Goal: Task Accomplishment & Management: Use online tool/utility

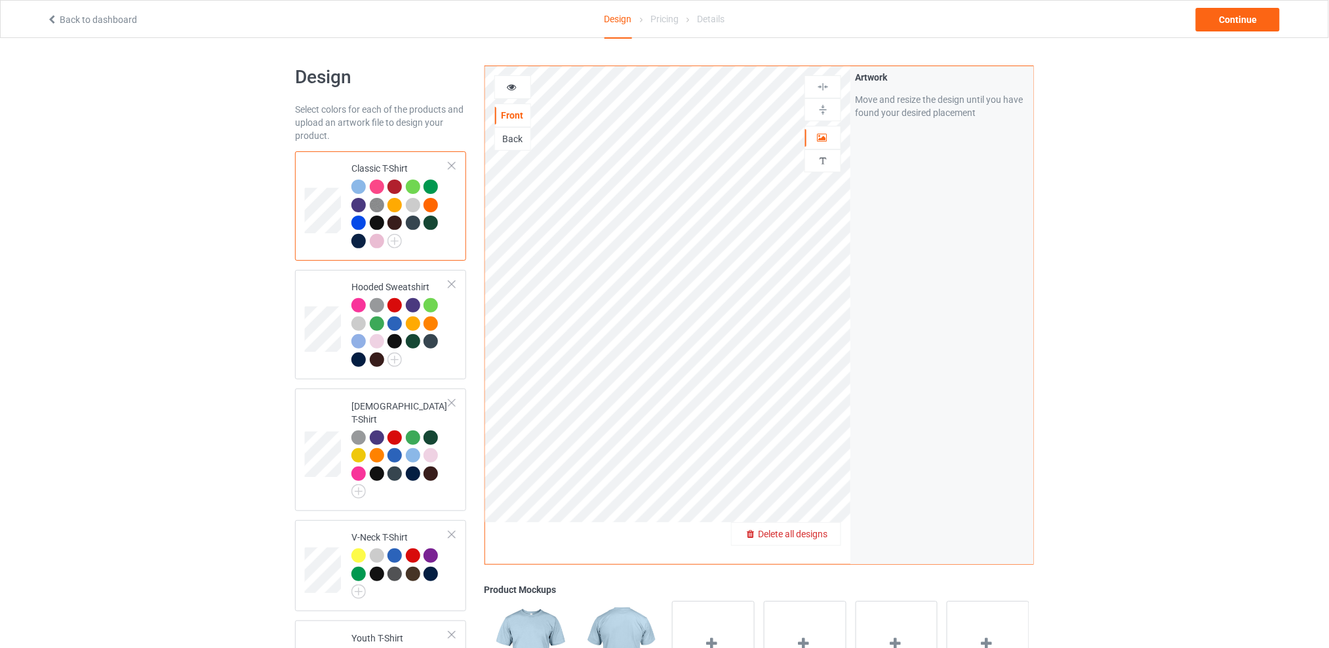
click at [818, 532] on span "Delete all designs" at bounding box center [792, 534] width 69 height 10
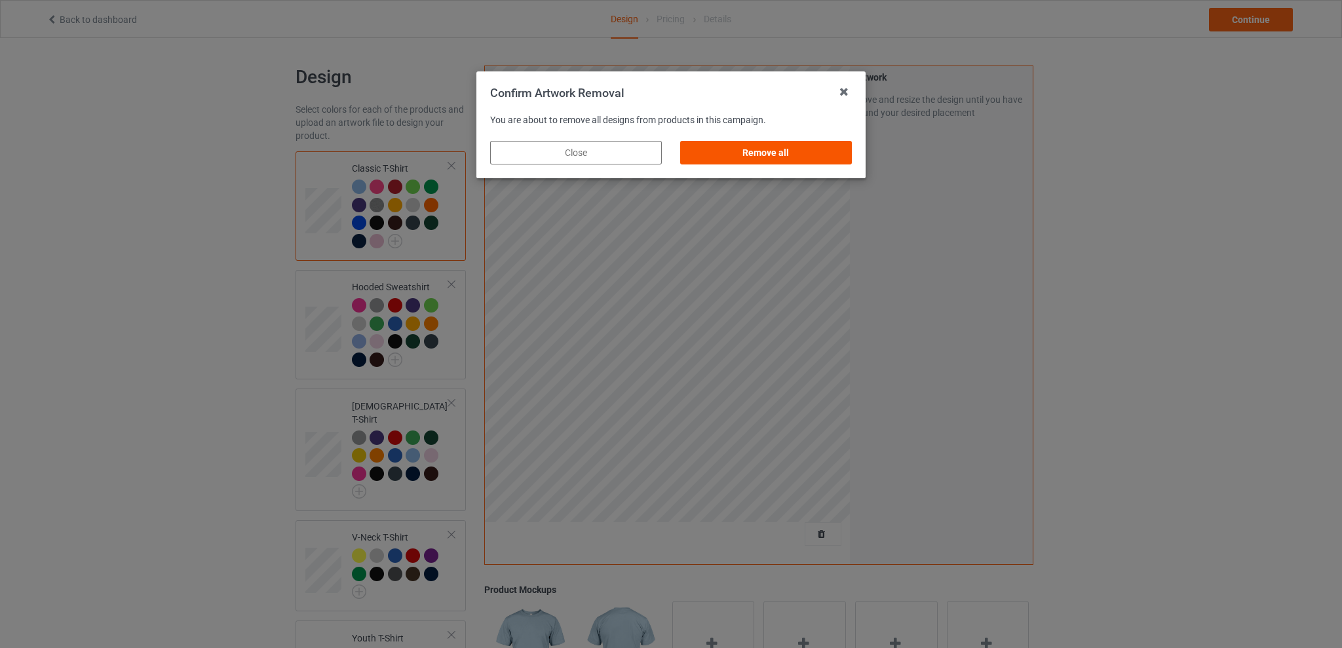
click at [749, 149] on div "Remove all" at bounding box center [766, 153] width 172 height 24
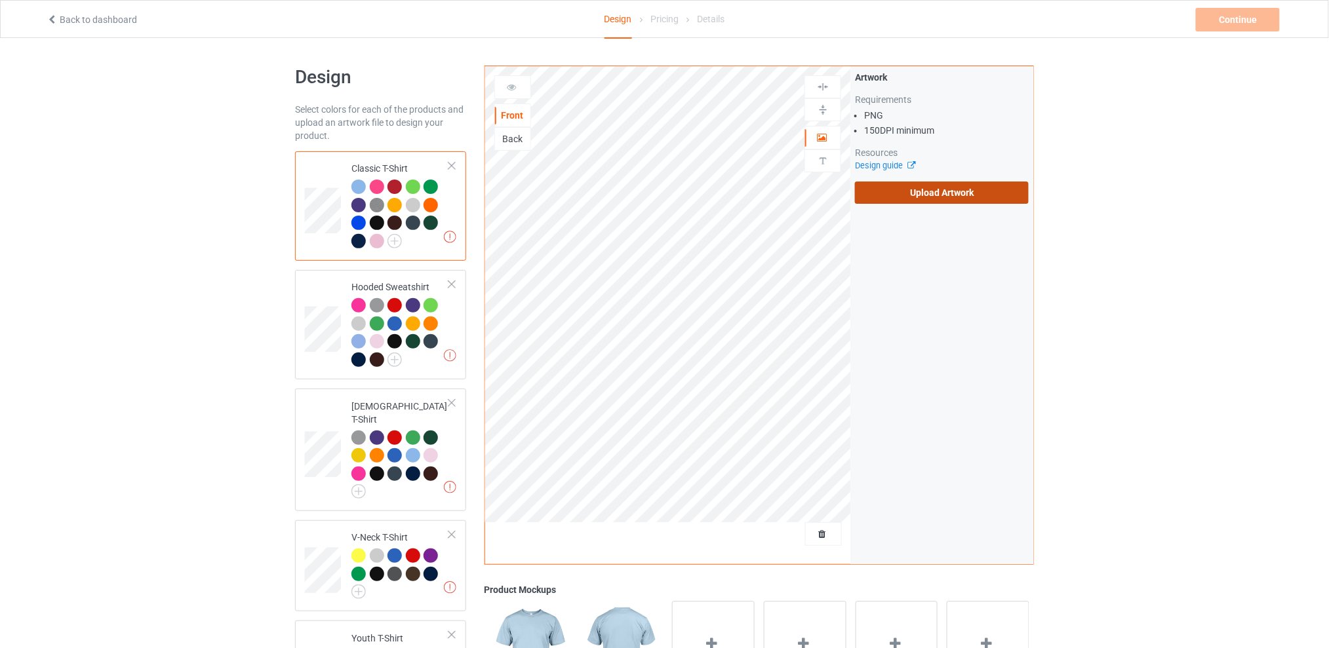
click at [914, 191] on label "Upload Artwork" at bounding box center [942, 193] width 174 height 22
click at [0, 0] on input "Upload Artwork" at bounding box center [0, 0] width 0 height 0
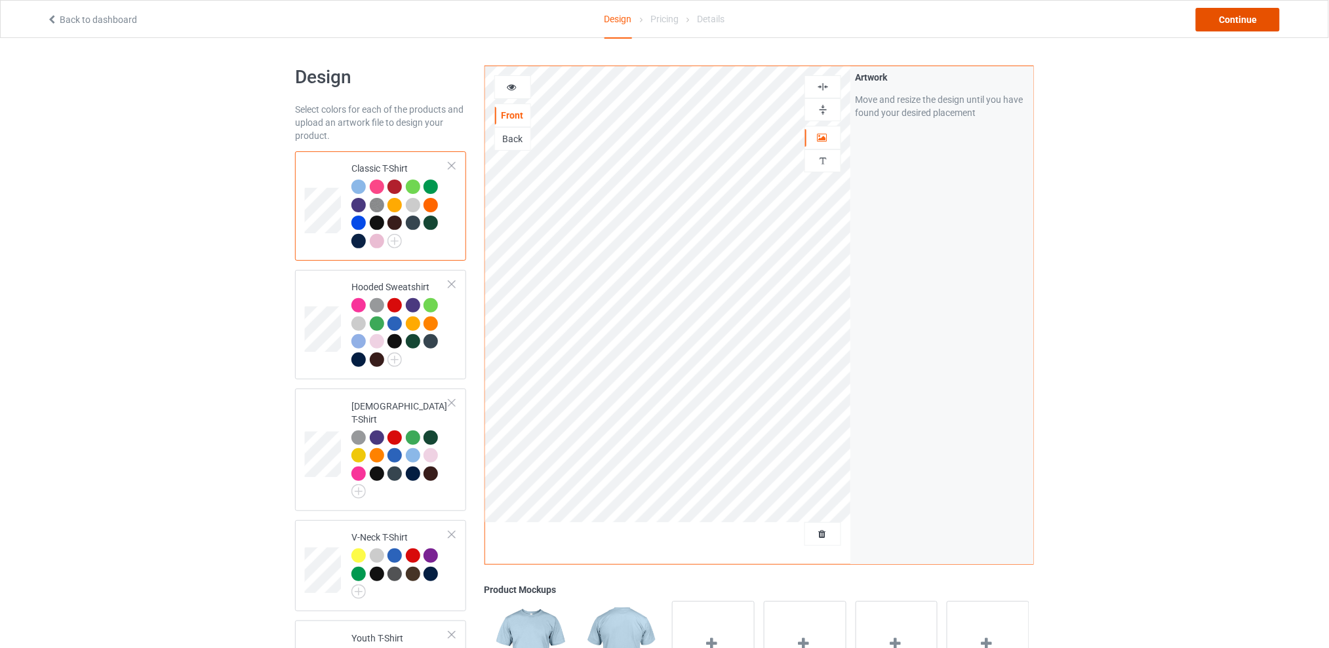
click at [1214, 14] on div "Continue" at bounding box center [1237, 20] width 84 height 24
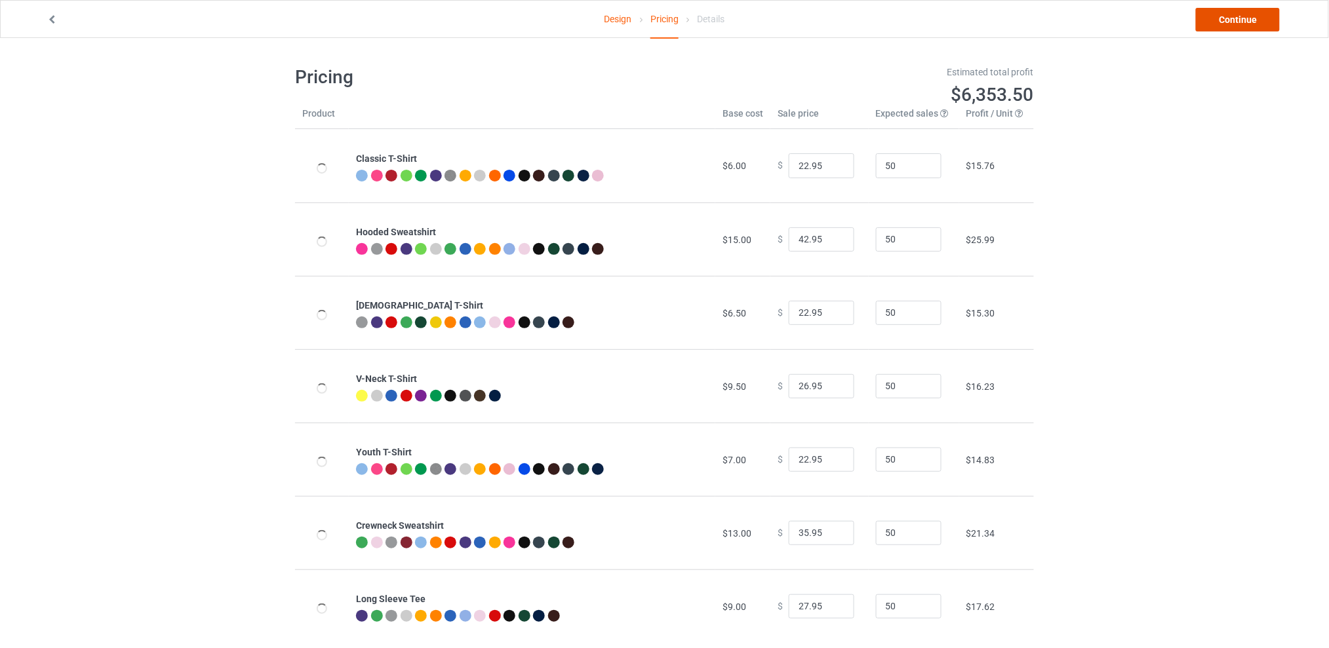
click at [1227, 16] on link "Continue" at bounding box center [1237, 20] width 84 height 24
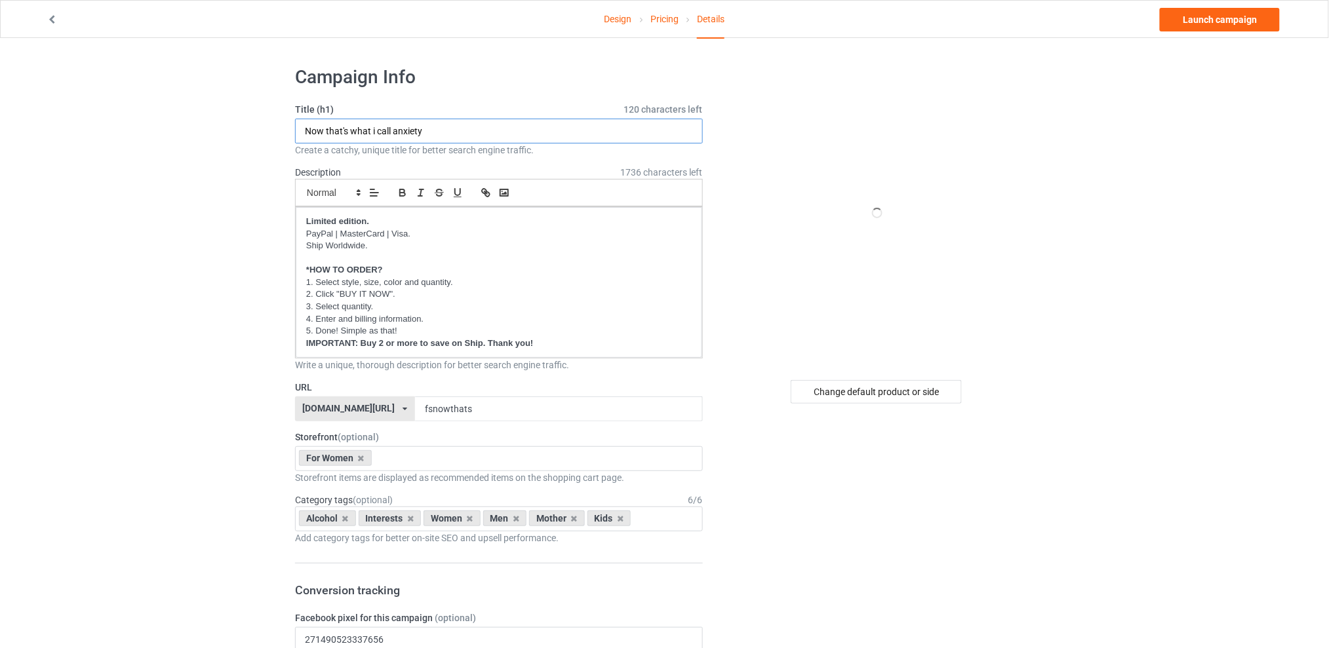
drag, startPoint x: 443, startPoint y: 125, endPoint x: 248, endPoint y: 136, distance: 195.6
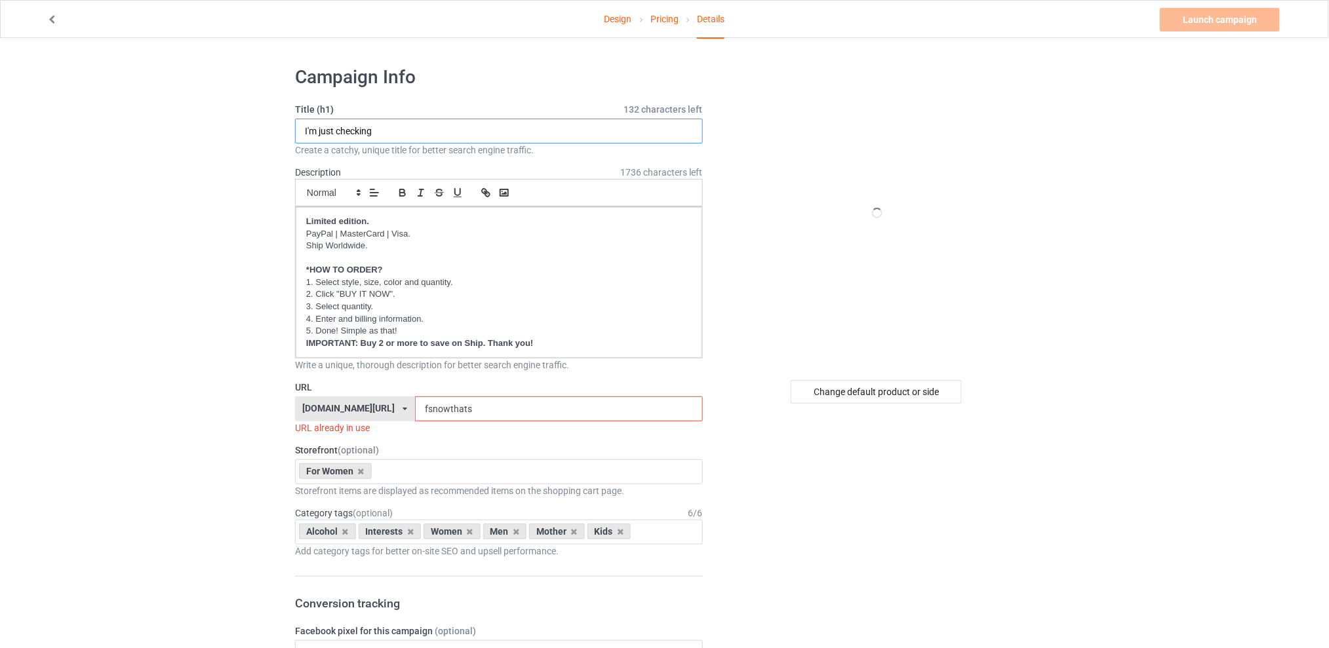
type input "I'm just checking"
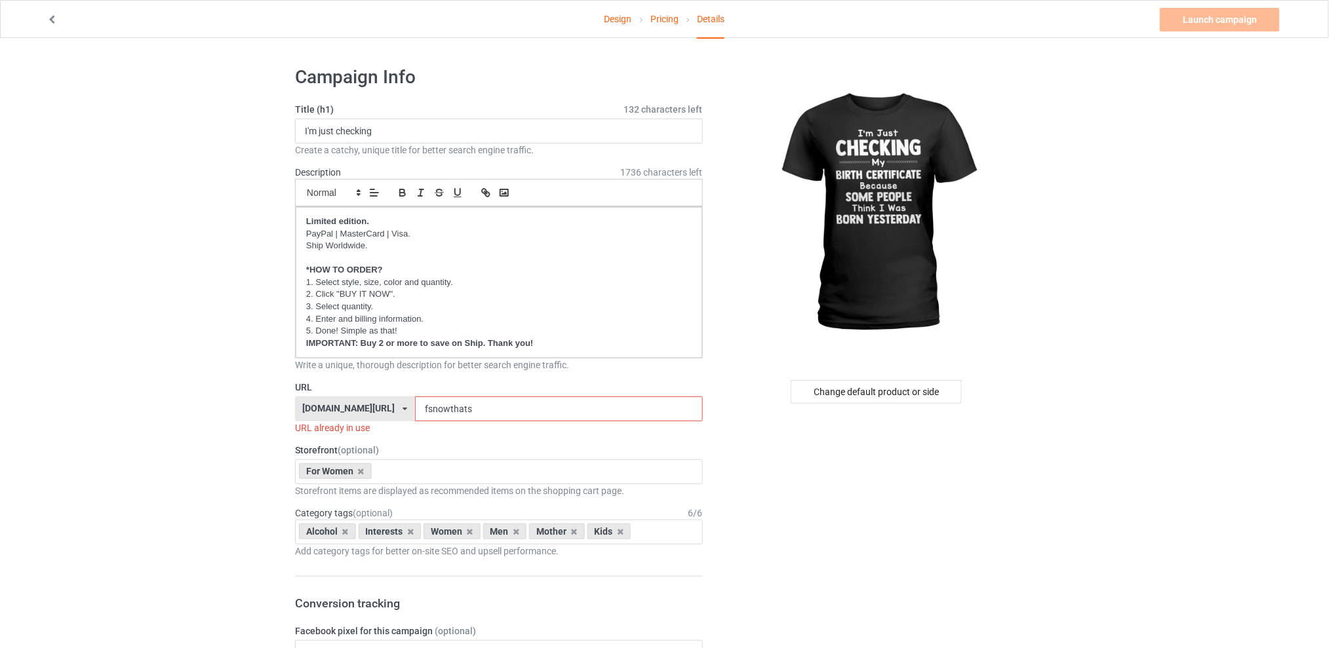
drag, startPoint x: 498, startPoint y: 404, endPoint x: 408, endPoint y: 414, distance: 91.0
click at [408, 414] on div "[DOMAIN_NAME][URL] [DOMAIN_NAME][URL] [DOMAIN_NAME][URL] [DOMAIN_NAME][URL] 5d7…" at bounding box center [499, 409] width 408 height 25
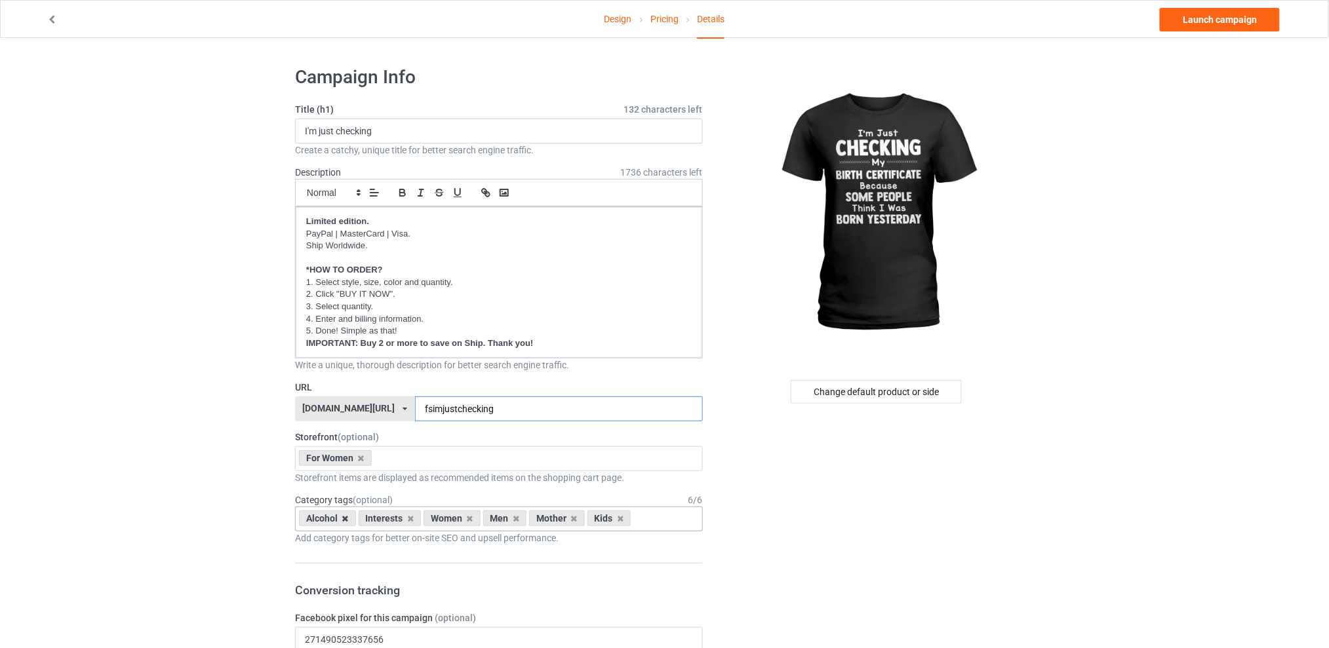
type input "fsimjustchecking"
click at [343, 518] on icon at bounding box center [345, 519] width 7 height 9
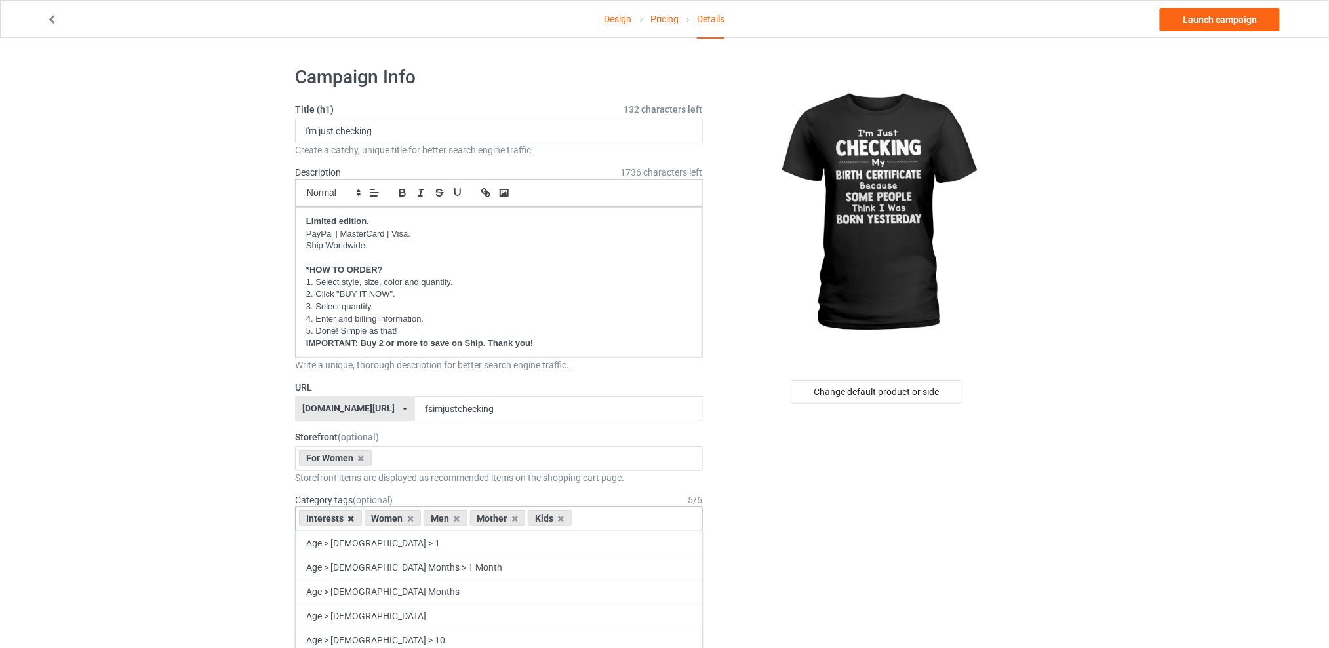
click at [350, 520] on icon at bounding box center [351, 519] width 7 height 9
click at [392, 521] on icon at bounding box center [391, 519] width 7 height 9
click at [402, 522] on icon at bounding box center [403, 519] width 7 height 9
click at [392, 518] on icon at bounding box center [391, 519] width 7 height 9
click at [843, 389] on div "Change default product or side" at bounding box center [875, 392] width 171 height 24
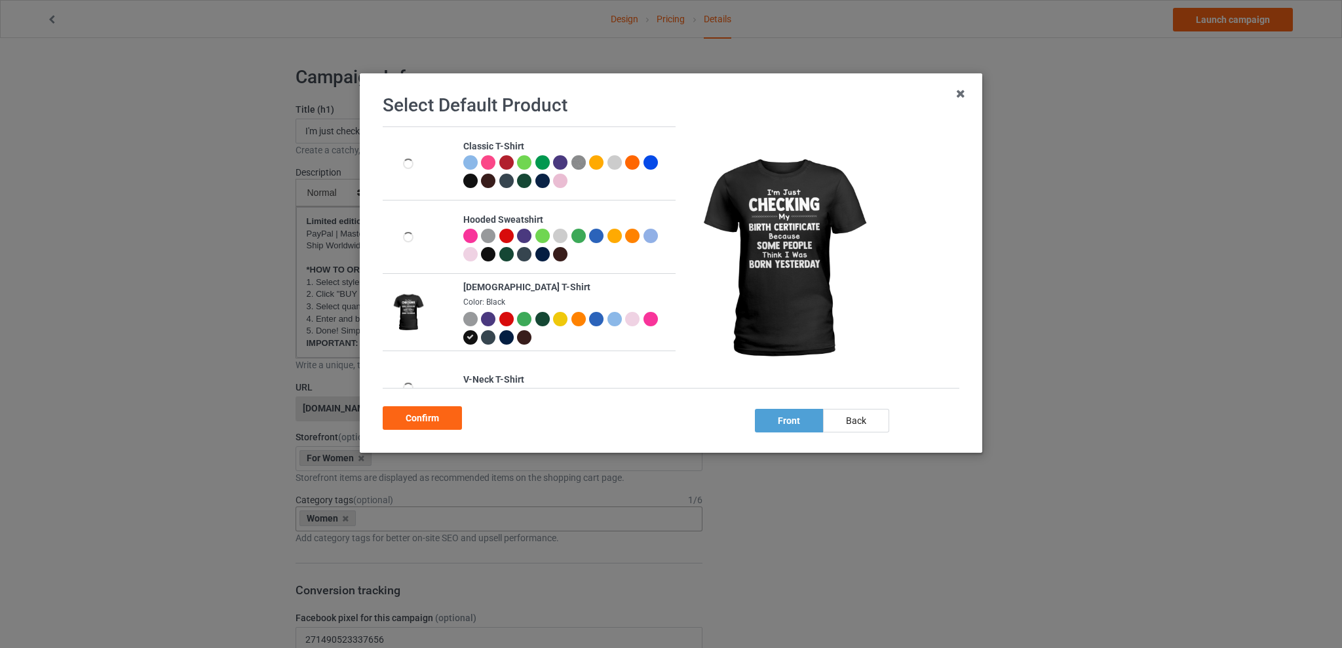
click at [505, 318] on div at bounding box center [506, 319] width 14 height 14
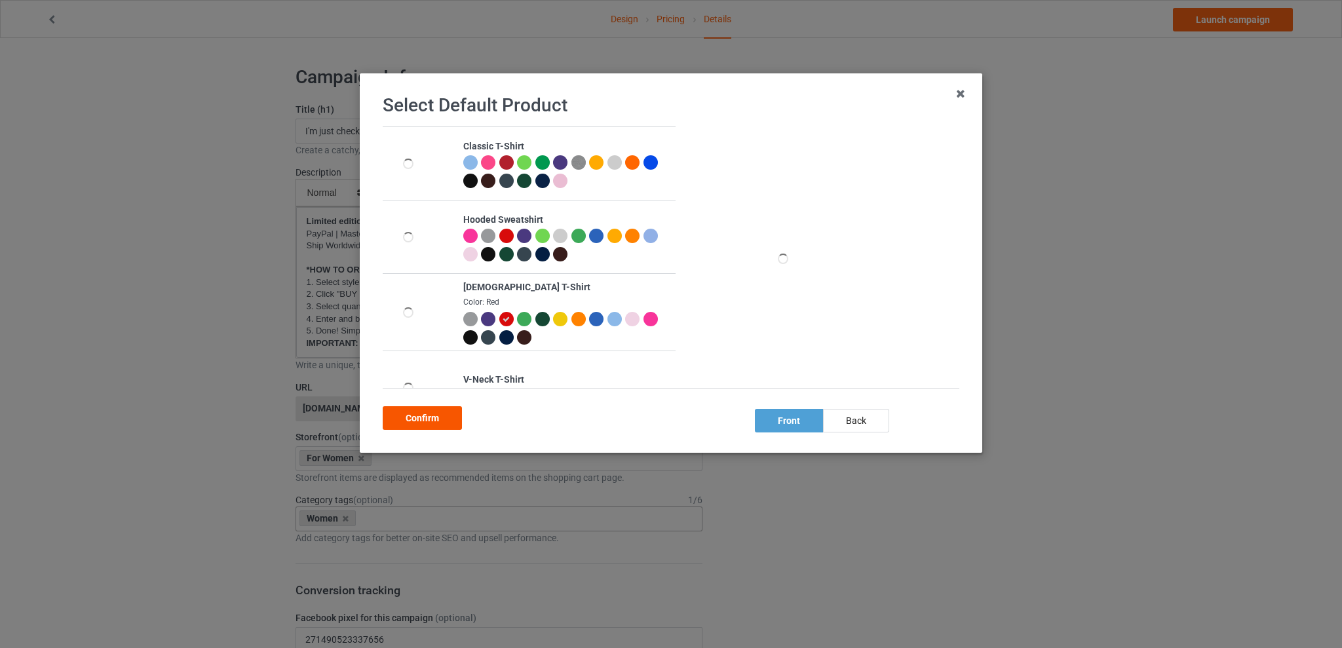
click at [416, 414] on div "Confirm" at bounding box center [422, 418] width 79 height 24
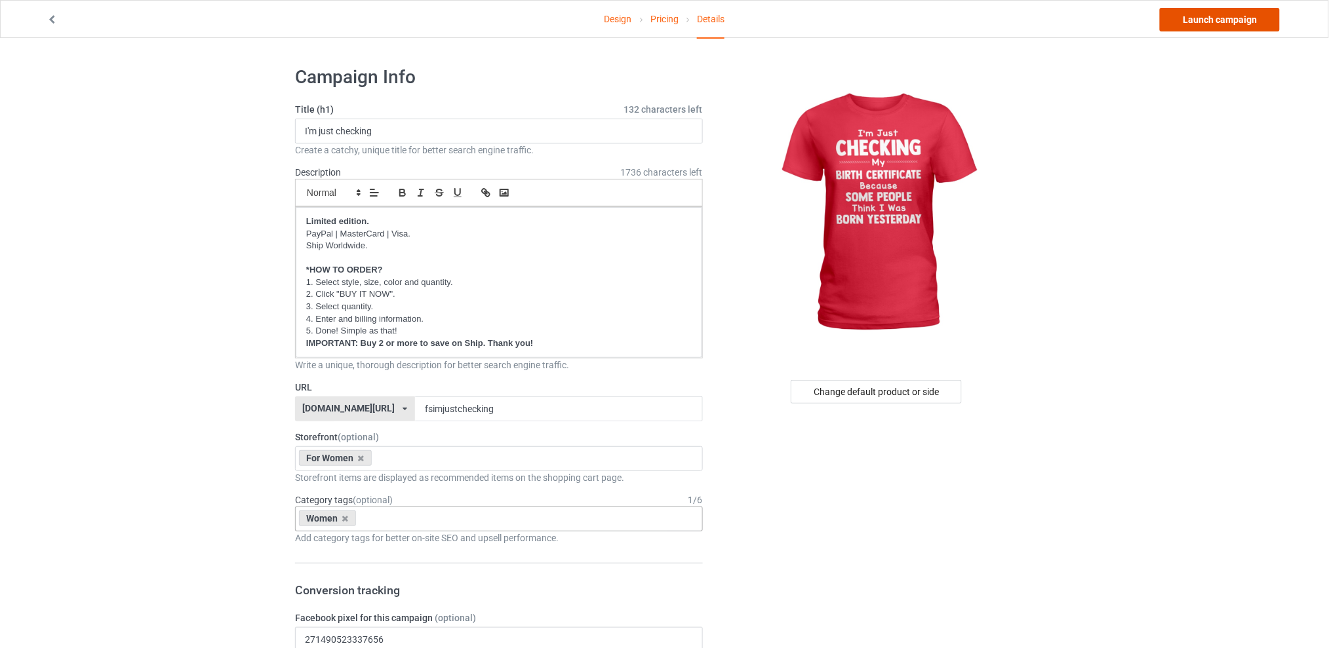
click at [1212, 22] on link "Launch campaign" at bounding box center [1219, 20] width 120 height 24
